Goal: Task Accomplishment & Management: Manage account settings

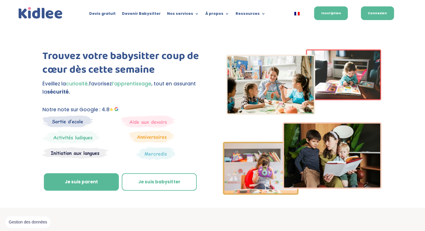
click at [384, 14] on link "Connexion" at bounding box center [376, 13] width 33 height 14
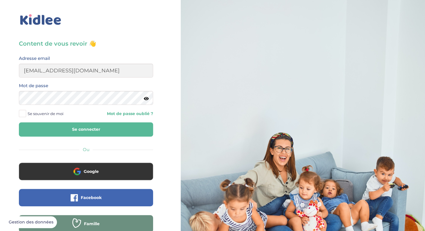
click at [89, 134] on button "Se connecter" at bounding box center [86, 129] width 134 height 14
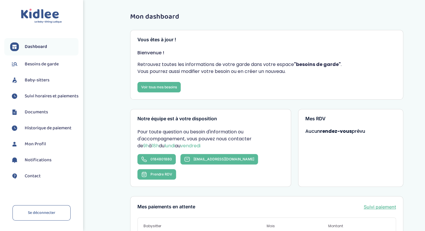
click at [39, 97] on span "Suivi horaires et paiements" at bounding box center [52, 96] width 54 height 7
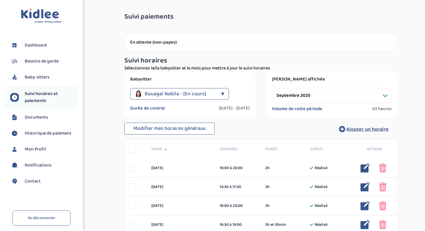
select select "septembre 2025"
click at [172, 95] on span "Bouagal Nabila - [En cours]" at bounding box center [175, 94] width 61 height 12
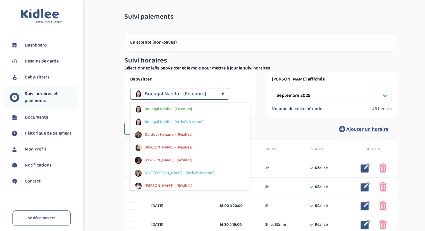
click at [42, 97] on span "Suivi horaires et paiements" at bounding box center [52, 97] width 54 height 14
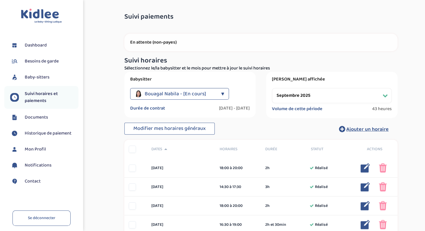
select select "octobre 2025"
click option "octobre 2025" at bounding box center [0, 0] width 0 height 0
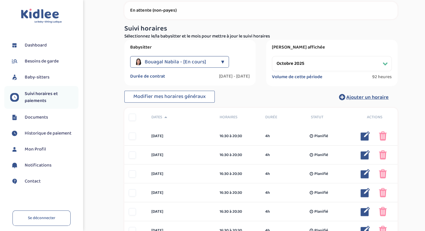
scroll to position [33, 0]
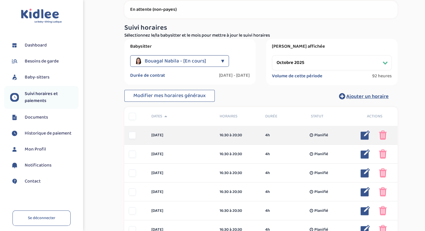
click at [381, 135] on img at bounding box center [382, 134] width 8 height 9
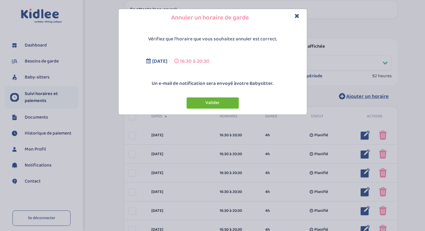
click at [229, 105] on button "Valider" at bounding box center [212, 102] width 52 height 11
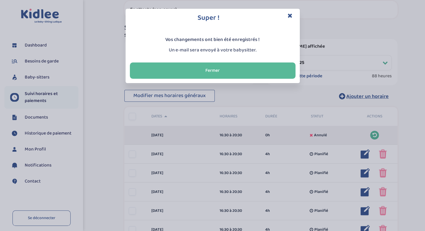
click at [289, 17] on icon "Close" at bounding box center [289, 15] width 5 height 6
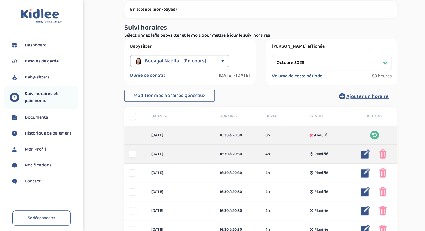
click at [382, 154] on img at bounding box center [382, 153] width 8 height 9
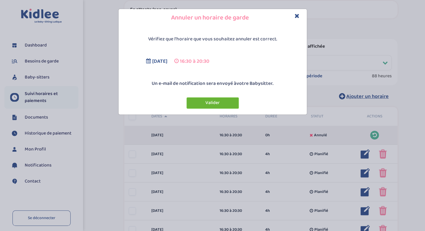
click at [218, 107] on button "Valider" at bounding box center [212, 102] width 52 height 11
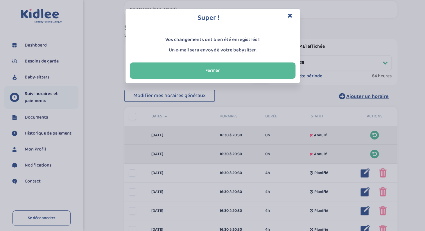
click at [290, 14] on icon "Close" at bounding box center [289, 15] width 5 height 6
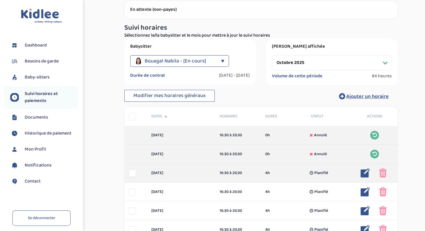
click at [363, 175] on img at bounding box center [364, 172] width 9 height 9
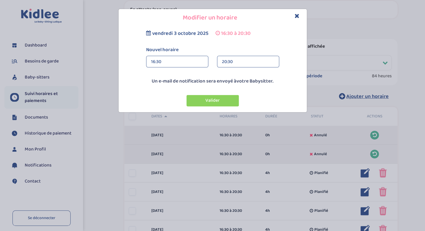
click at [160, 62] on div "16:30" at bounding box center [177, 62] width 52 height 12
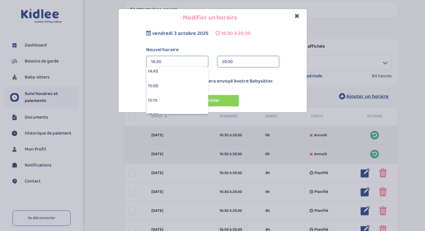
scroll to position [869, 0]
click at [160, 100] on div "15:30" at bounding box center [177, 105] width 62 height 15
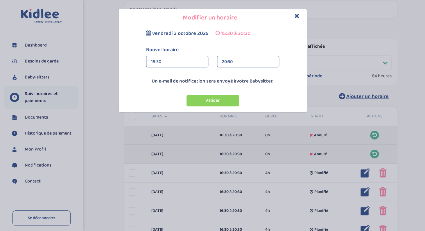
click at [233, 62] on div "20:30" at bounding box center [248, 62] width 52 height 12
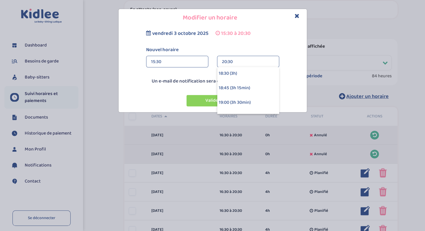
scroll to position [168, 0]
click at [239, 99] on div "19:00 (3h 30min)" at bounding box center [248, 94] width 62 height 15
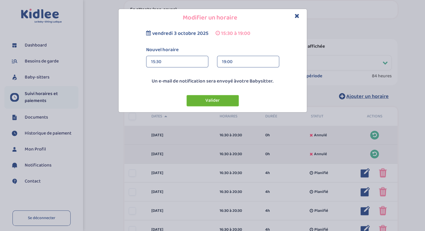
click at [209, 103] on button "Valider" at bounding box center [212, 100] width 52 height 11
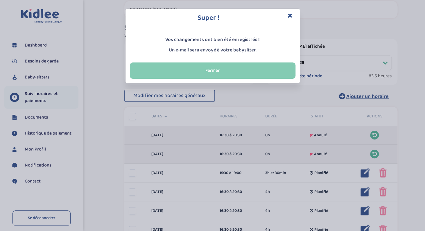
click at [267, 68] on button "Fermer" at bounding box center [212, 70] width 165 height 16
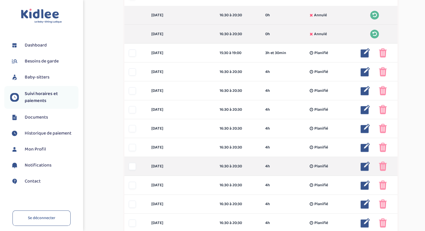
scroll to position [155, 0]
